Goal: Task Accomplishment & Management: Complete application form

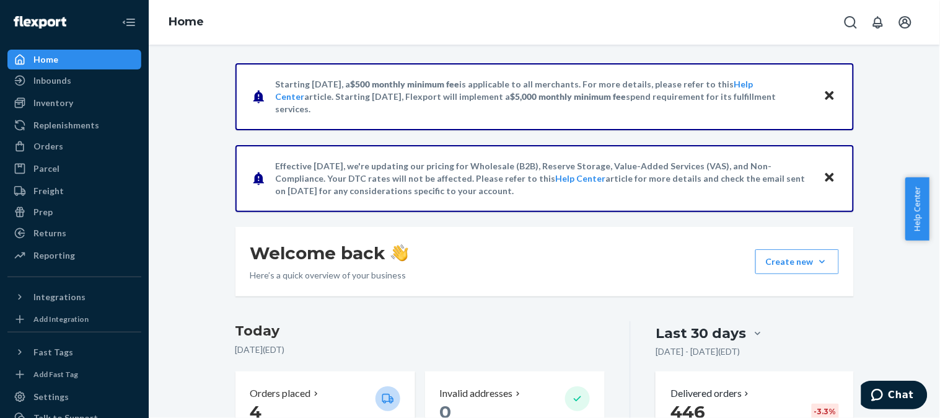
click at [83, 156] on div "Orders Ecommerce Orders Wholesale Orders" at bounding box center [74, 146] width 134 height 21
click at [72, 151] on div "Orders" at bounding box center [74, 146] width 131 height 17
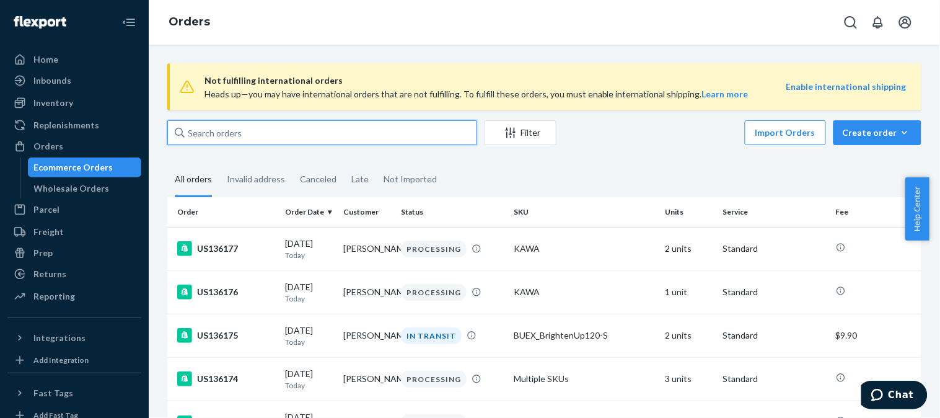
click at [315, 136] on input "text" at bounding box center [322, 132] width 310 height 25
paste input "US135514"
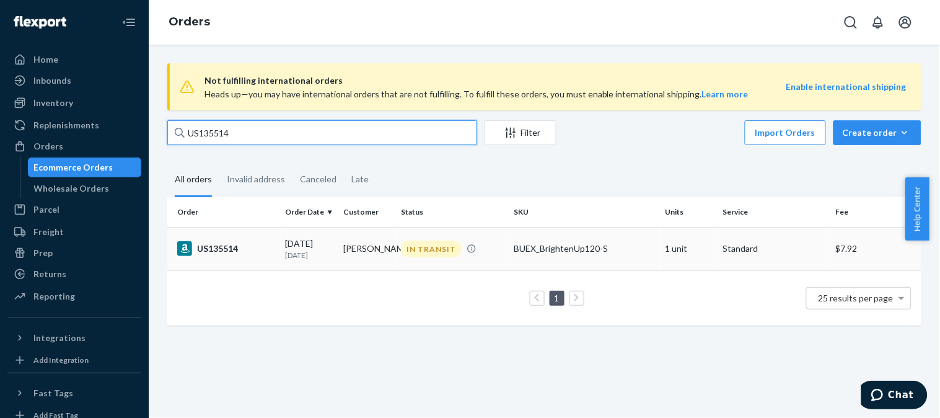
type input "US135514"
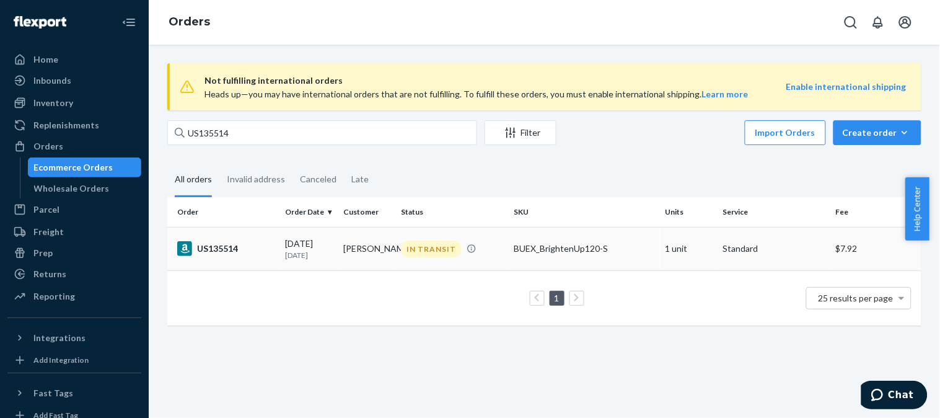
click at [239, 244] on div "US135514" at bounding box center [226, 248] width 99 height 15
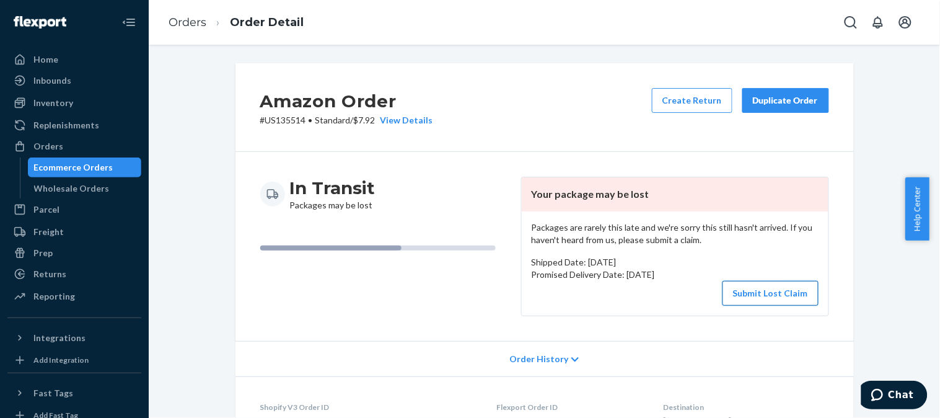
click at [761, 296] on button "Submit Lost Claim" at bounding box center [771, 293] width 96 height 25
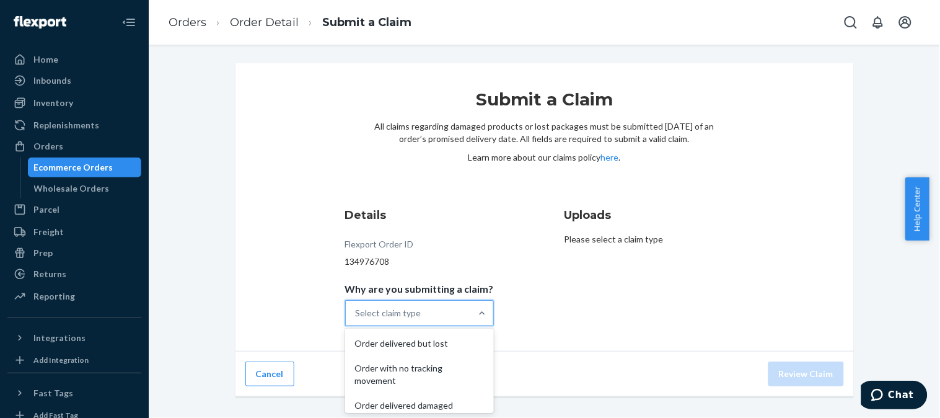
click at [464, 306] on div "Select claim type" at bounding box center [408, 313] width 125 height 25
click at [357, 307] on input "Why are you submitting a claim? option Order delivered but lost focused, 1 of 5…" at bounding box center [356, 313] width 1 height 12
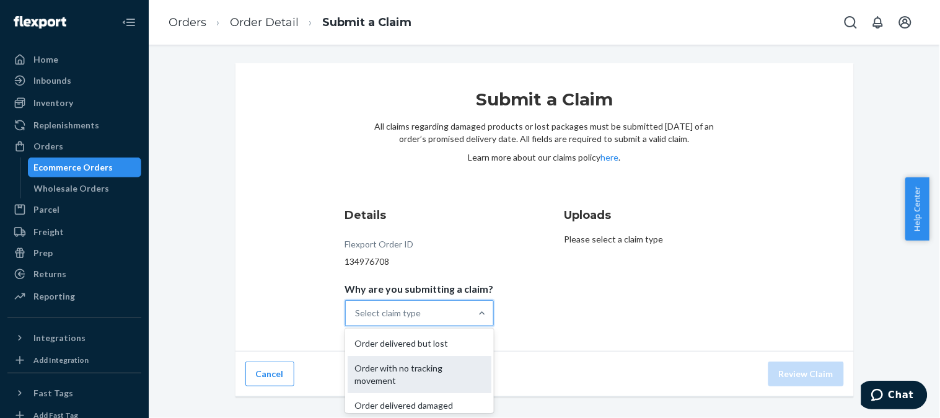
click at [442, 378] on div "Order with no tracking movement" at bounding box center [420, 374] width 144 height 37
click at [357, 319] on input "Why are you submitting a claim? option Order with no tracking movement focused,…" at bounding box center [356, 313] width 1 height 12
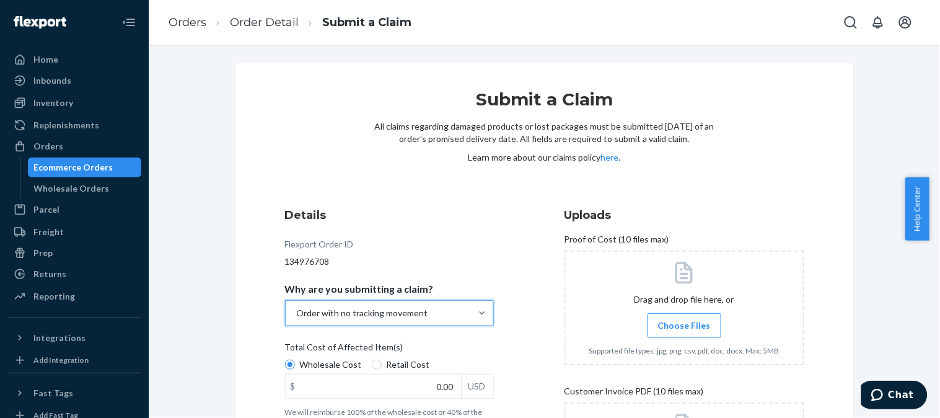
click at [376, 363] on label "Retail Cost" at bounding box center [401, 364] width 58 height 12
click at [376, 363] on input "Retail Cost" at bounding box center [377, 364] width 10 height 10
radio input "true"
radio input "false"
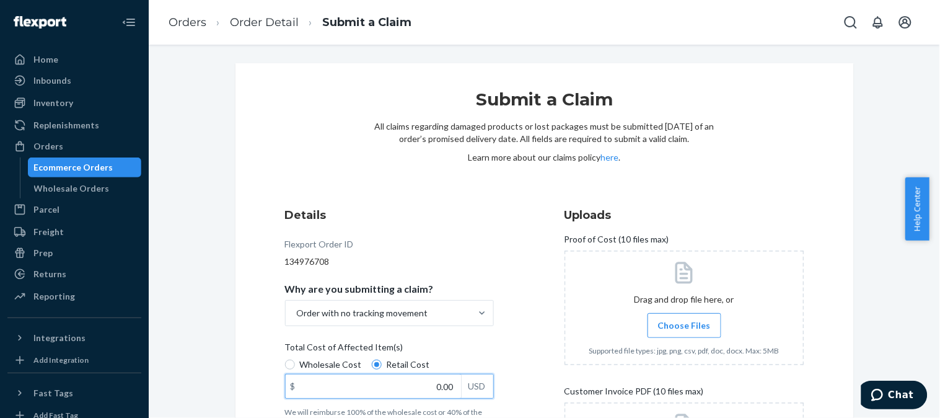
click at [405, 387] on input "0.00" at bounding box center [373, 386] width 175 height 24
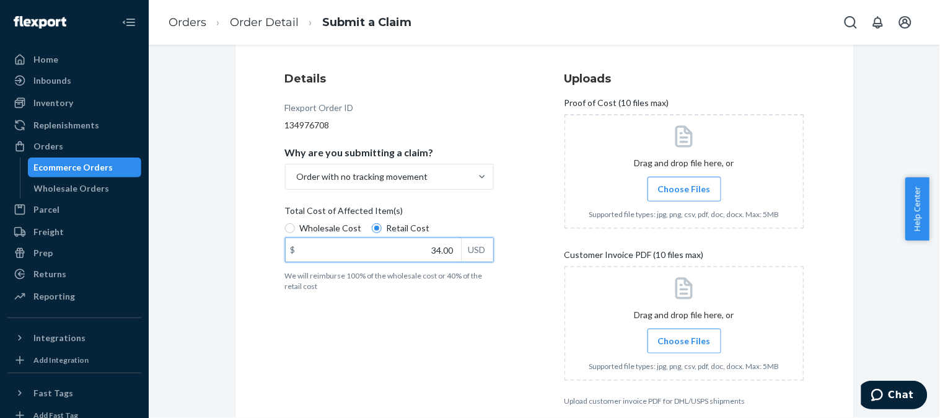
scroll to position [138, 0]
type input "34.00"
click at [696, 192] on span "Choose Files" at bounding box center [684, 188] width 53 height 12
click at [685, 192] on input "Choose Files" at bounding box center [684, 188] width 1 height 14
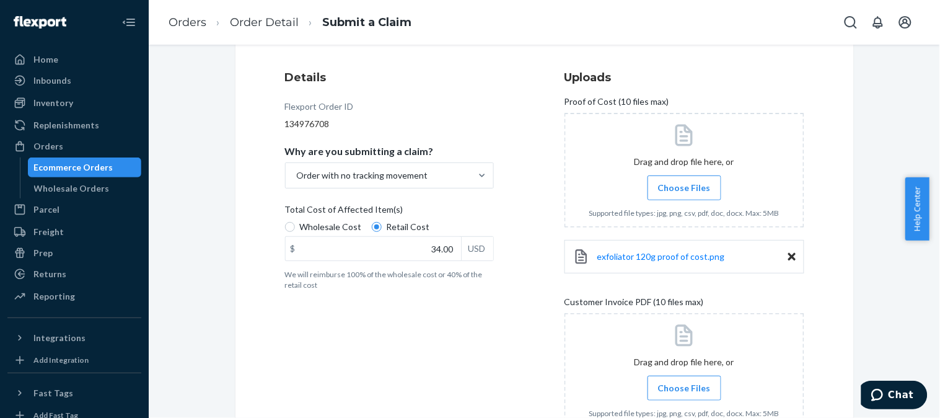
click at [658, 388] on span "Choose Files" at bounding box center [684, 388] width 53 height 12
click at [684, 388] on input "Choose Files" at bounding box center [684, 388] width 1 height 14
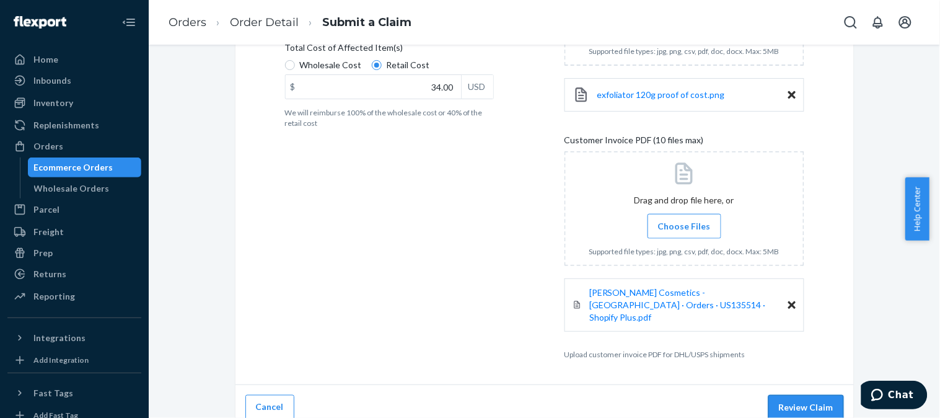
click at [791, 395] on button "Review Claim" at bounding box center [806, 407] width 76 height 25
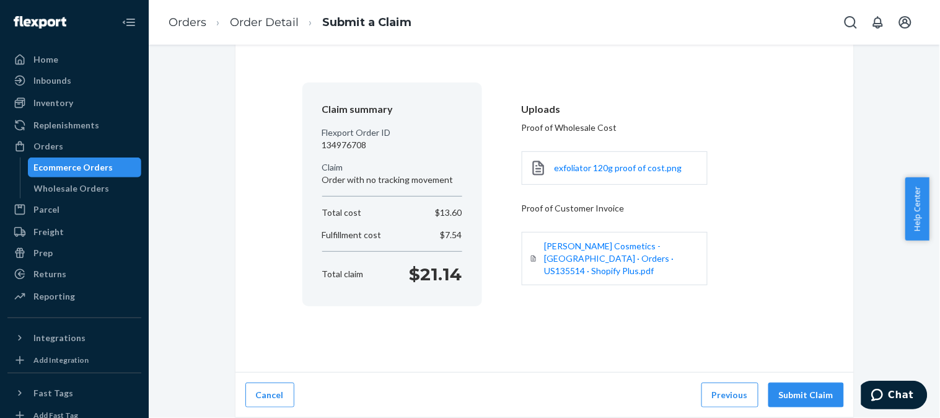
scroll to position [56, 0]
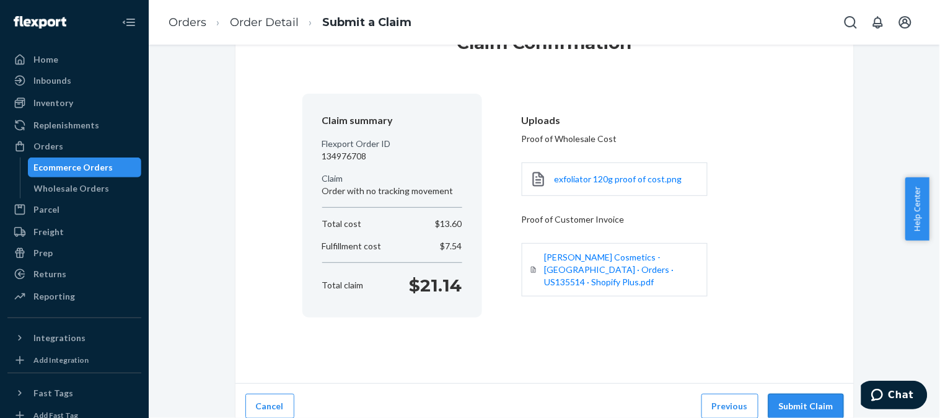
click at [787, 401] on button "Submit Claim" at bounding box center [806, 406] width 76 height 25
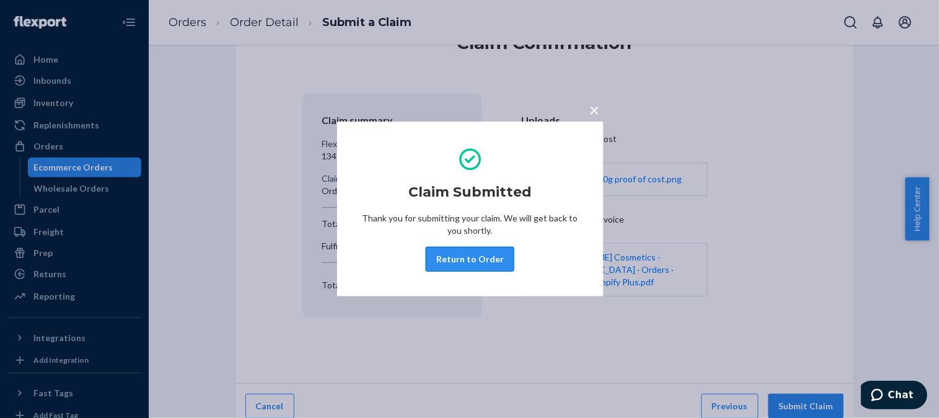
click at [488, 259] on button "Return to Order" at bounding box center [470, 259] width 89 height 25
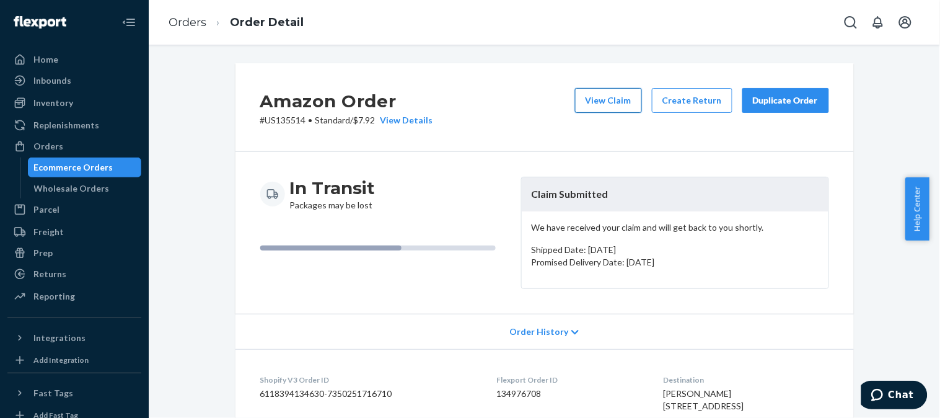
click at [603, 103] on button "View Claim" at bounding box center [608, 100] width 67 height 25
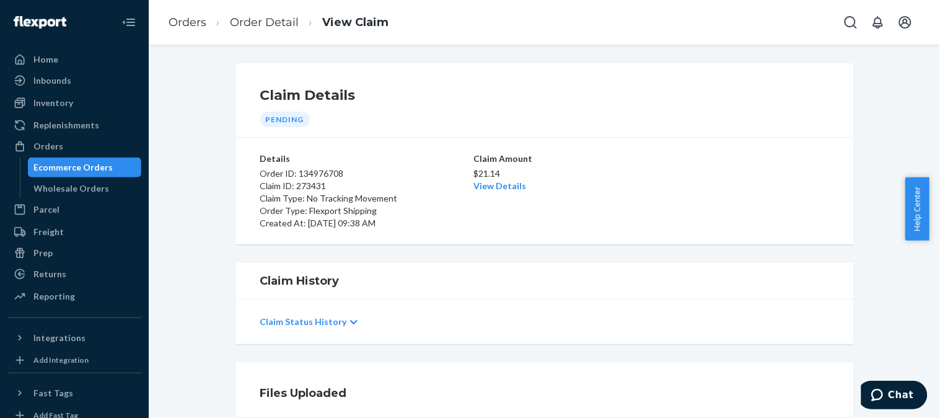
click at [312, 189] on p "Claim ID: 273431" at bounding box center [365, 186] width 211 height 12
copy p "273431"
click at [185, 26] on link "Orders" at bounding box center [188, 22] width 38 height 14
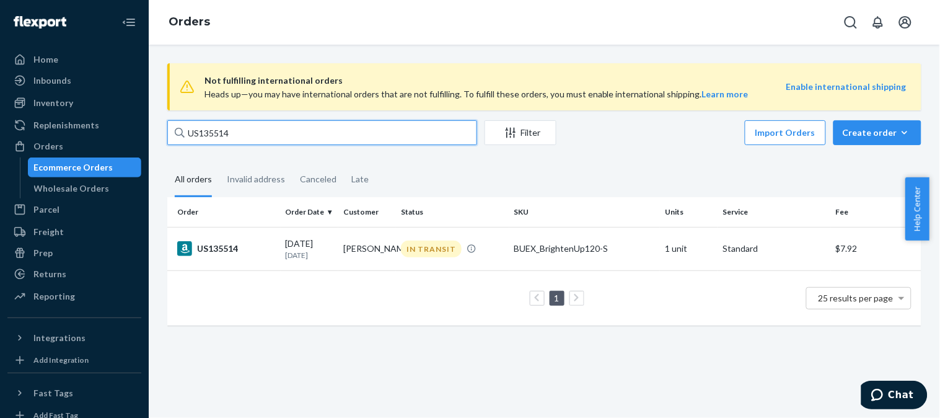
drag, startPoint x: 198, startPoint y: 133, endPoint x: 299, endPoint y: 137, distance: 101.1
click at [299, 137] on input "US135514" at bounding box center [322, 132] width 310 height 25
paste input "420"
type input "US135420"
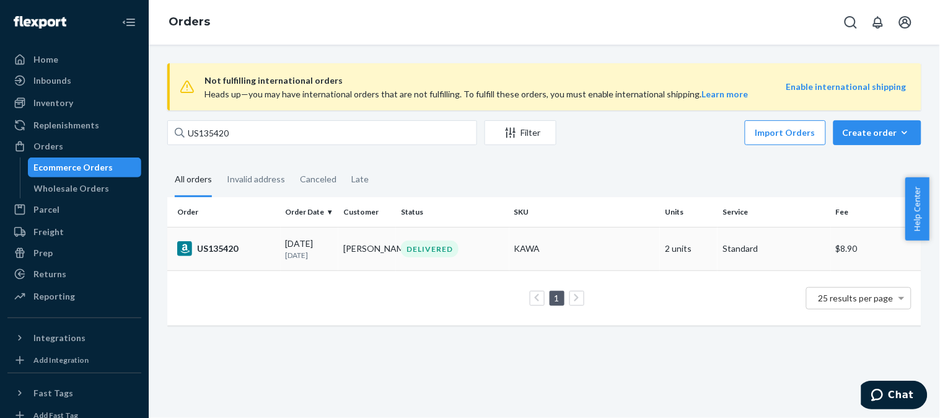
click at [246, 248] on div "US135420" at bounding box center [226, 248] width 99 height 15
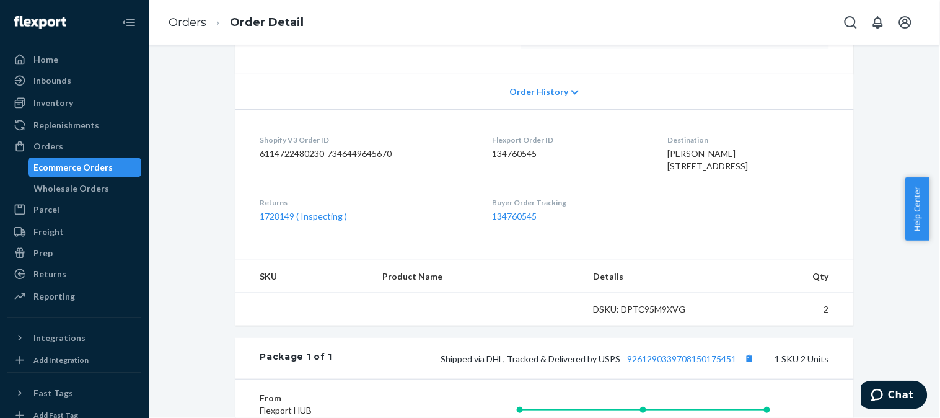
scroll to position [275, 0]
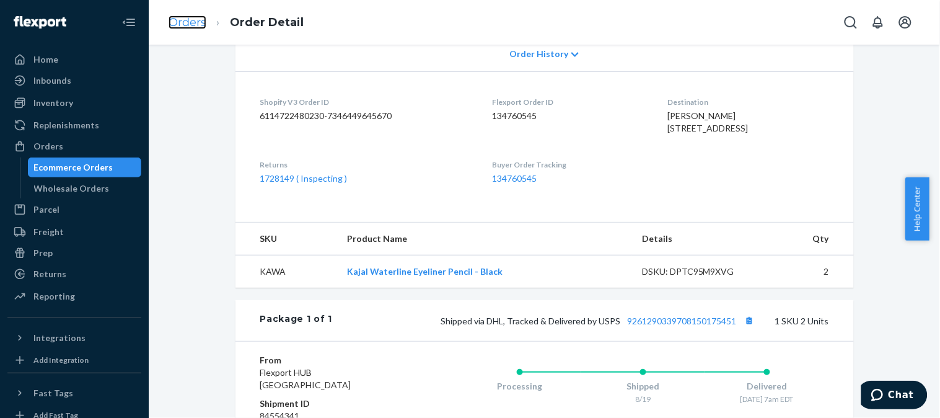
click at [178, 17] on link "Orders" at bounding box center [188, 22] width 38 height 14
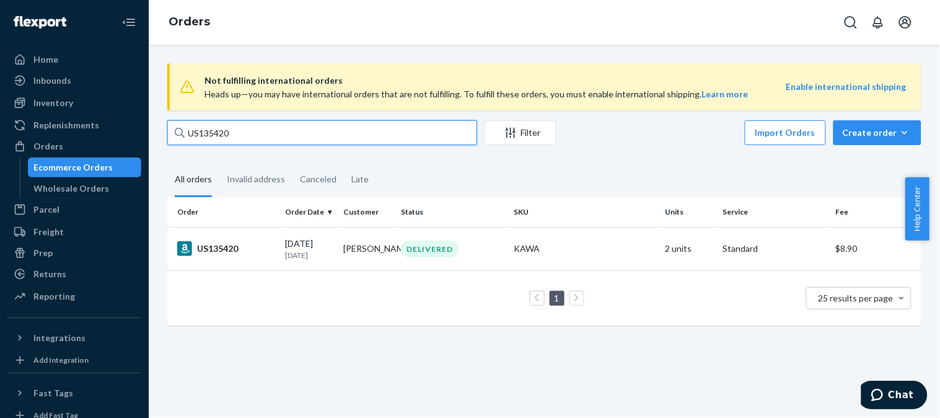
click at [271, 143] on input "US135420" at bounding box center [322, 132] width 310 height 25
paste input "756"
type input "US135756"
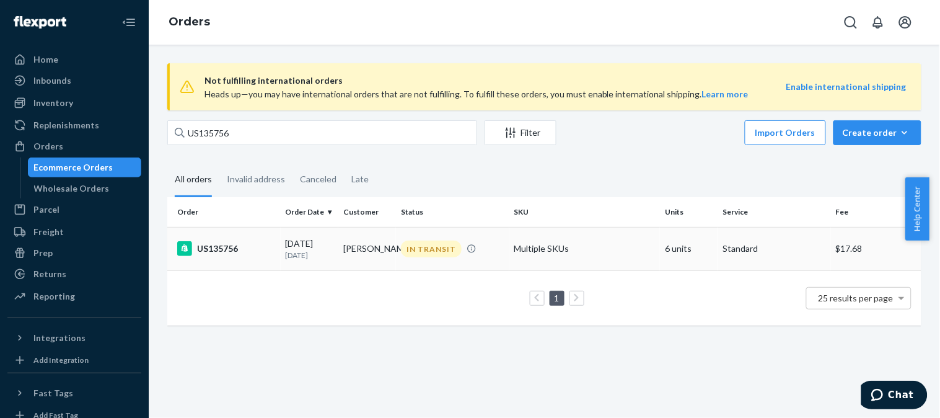
click at [228, 245] on div "US135756" at bounding box center [226, 248] width 99 height 15
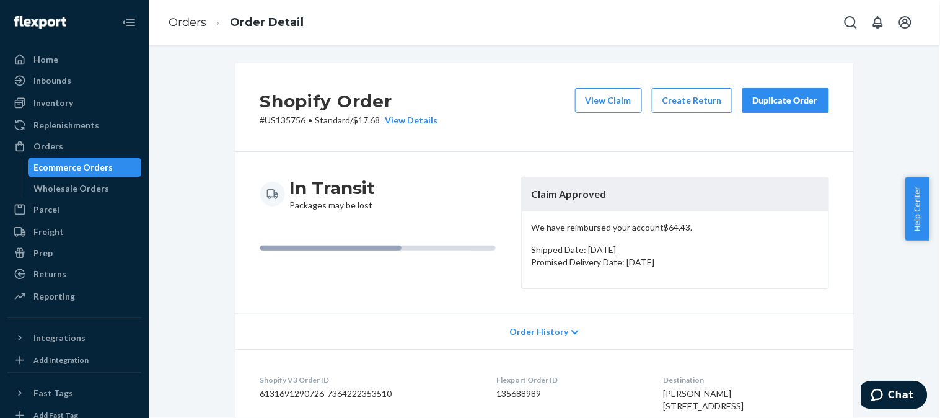
click at [285, 120] on p "# US135756 • Standard / $17.68 View Details" at bounding box center [349, 120] width 178 height 12
copy p "US135756"
